Goal: Find specific page/section: Find specific page/section

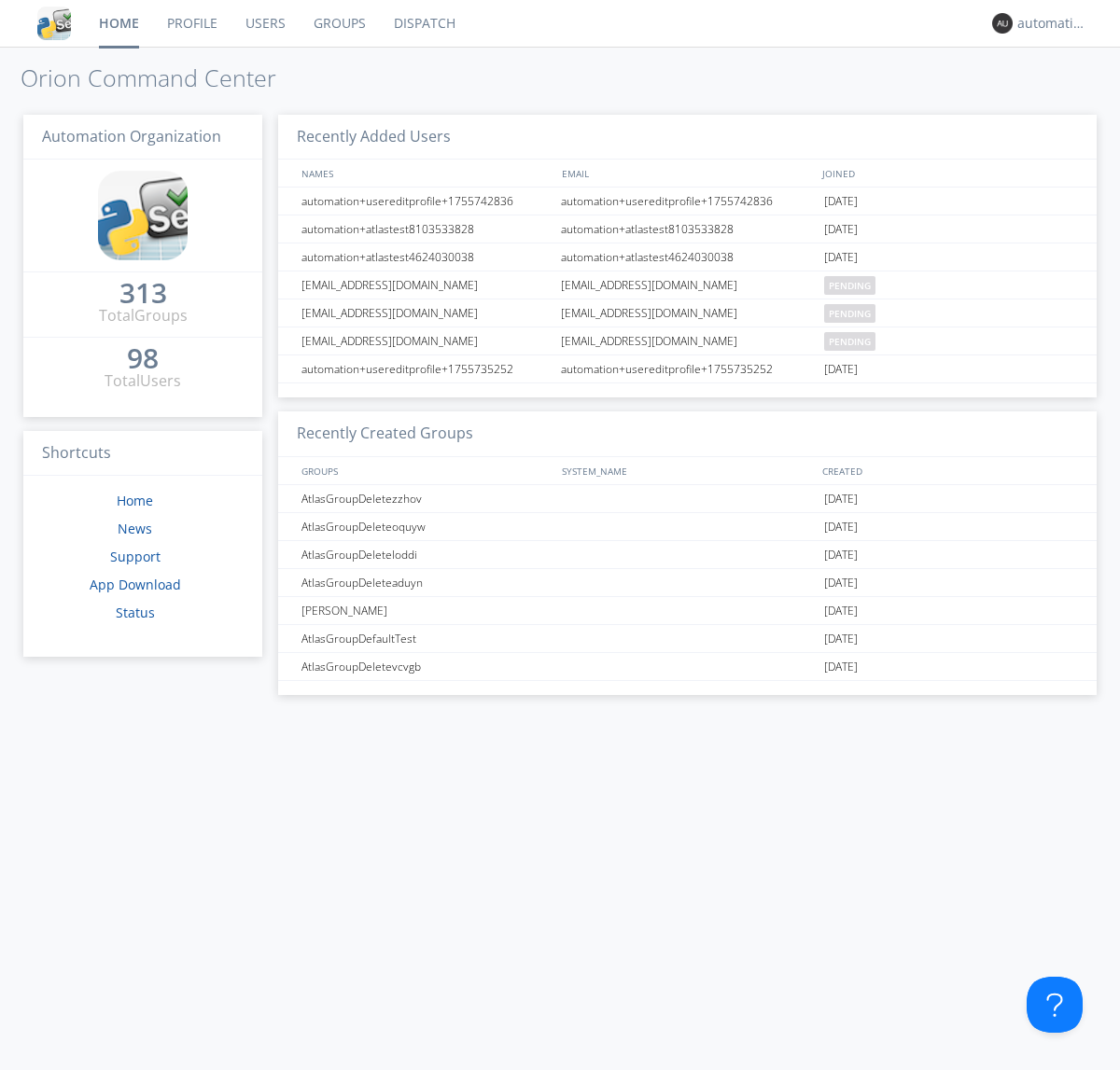
click at [423, 24] on link "Dispatch" at bounding box center [424, 23] width 90 height 46
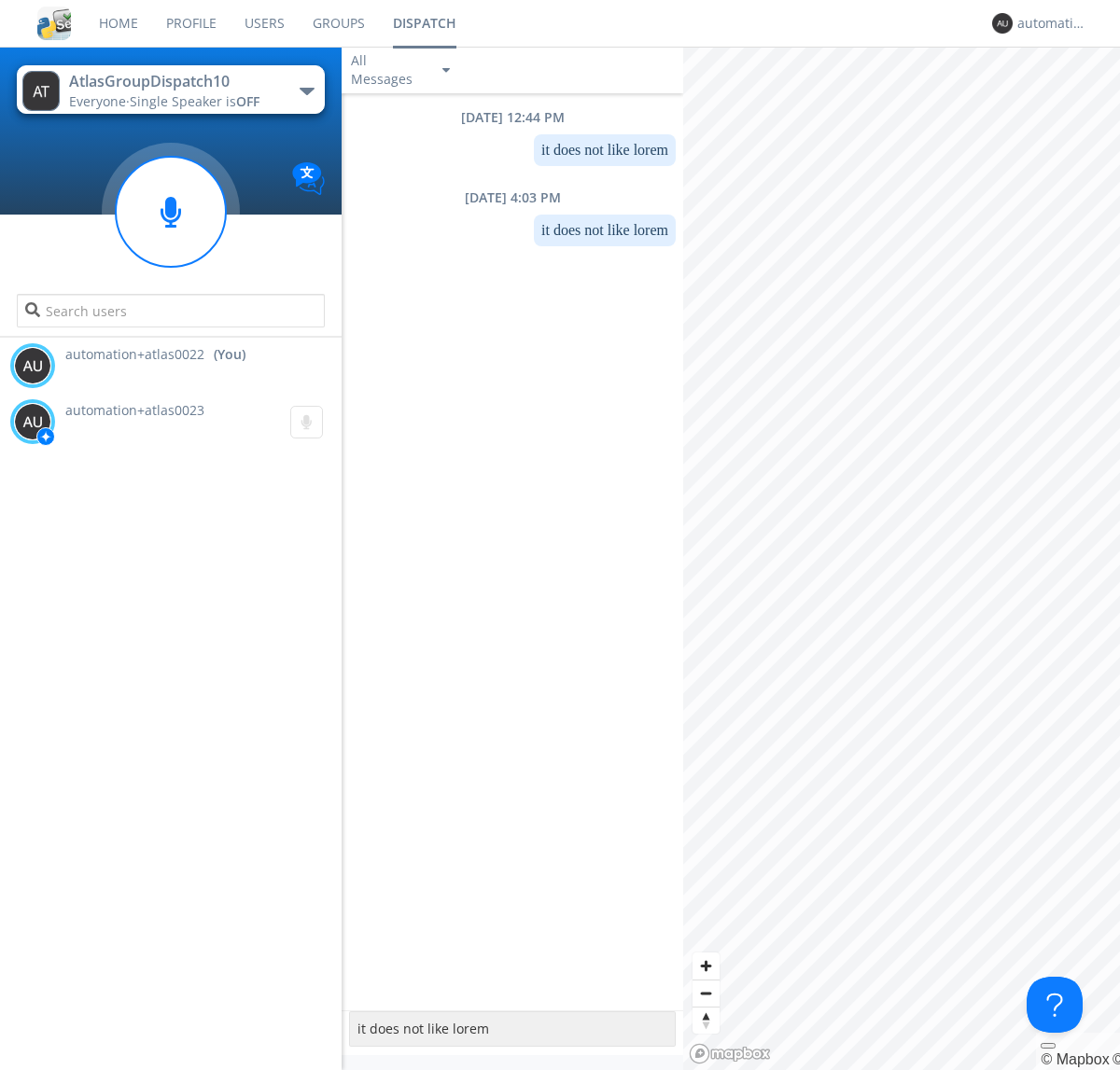
type textarea "it does not like lorem"
click at [1046, 24] on div "automation+atlas0022" at bounding box center [1052, 24] width 70 height 19
